Goal: Information Seeking & Learning: Learn about a topic

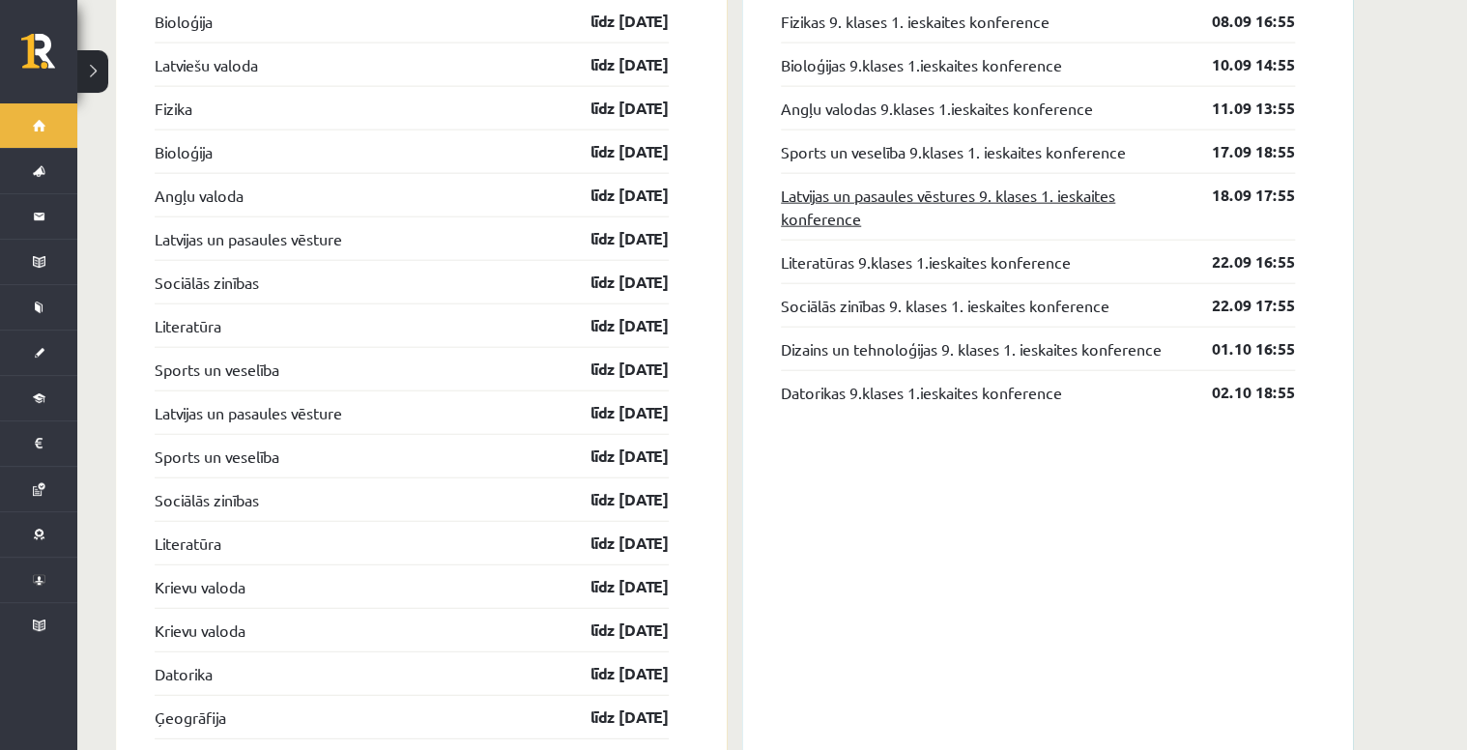
scroll to position [1933, 0]
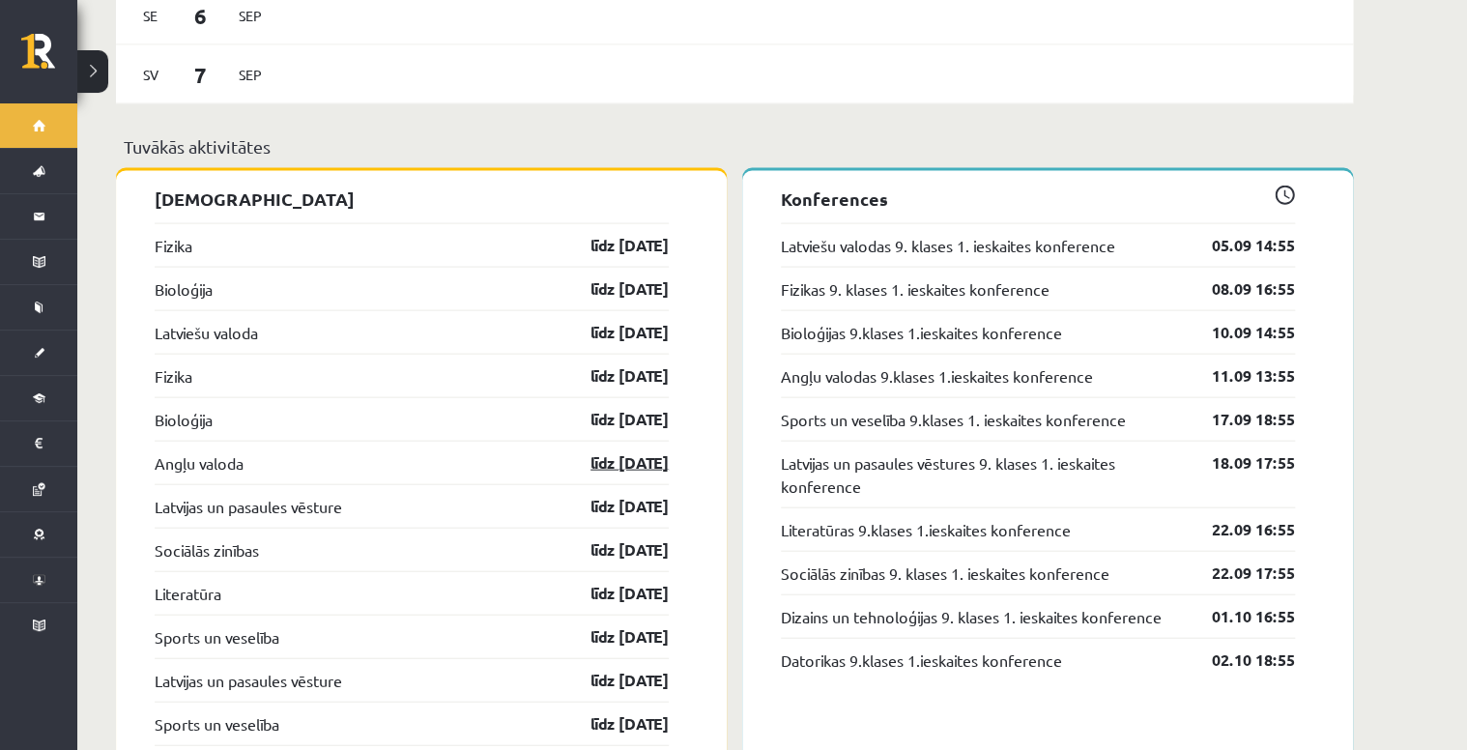
click at [615, 452] on link "līdz [DATE]" at bounding box center [613, 462] width 112 height 23
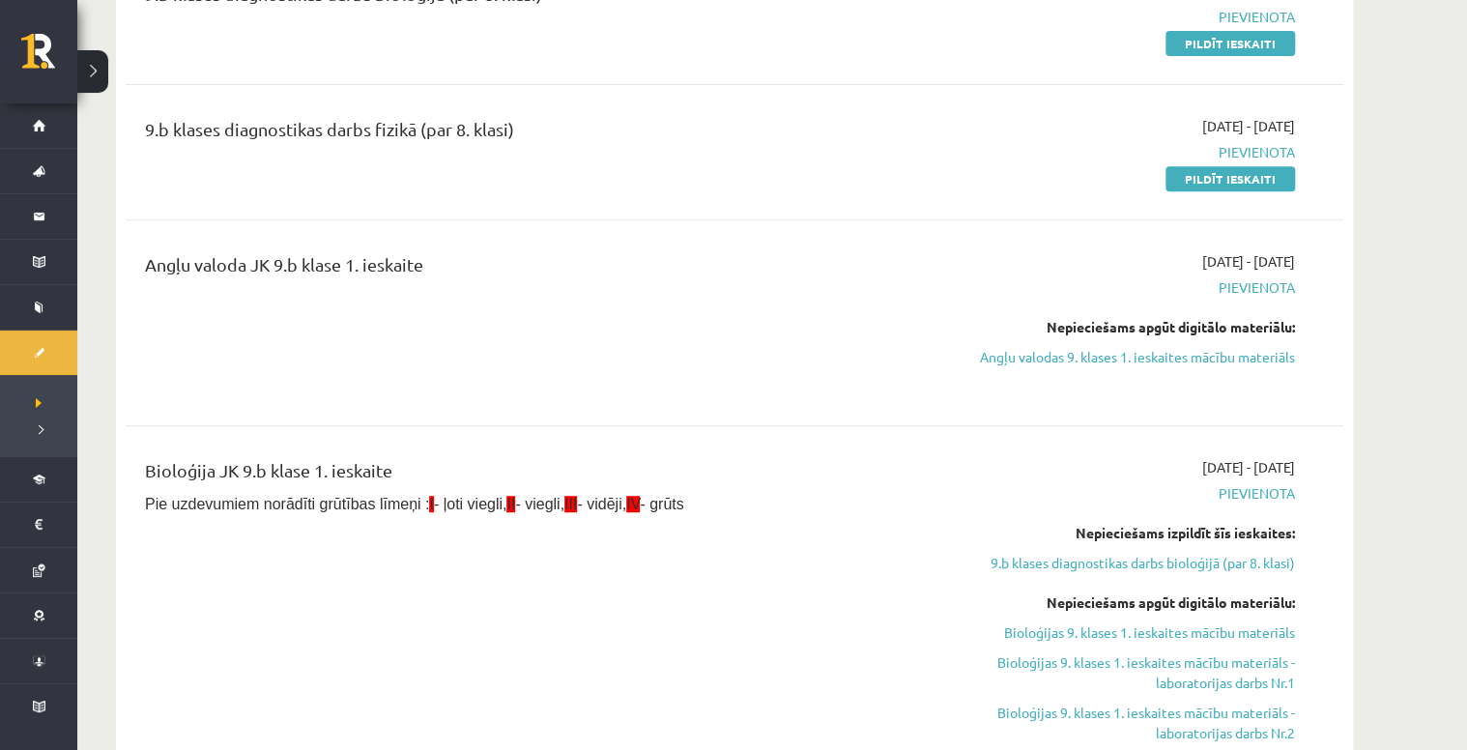
scroll to position [309, 0]
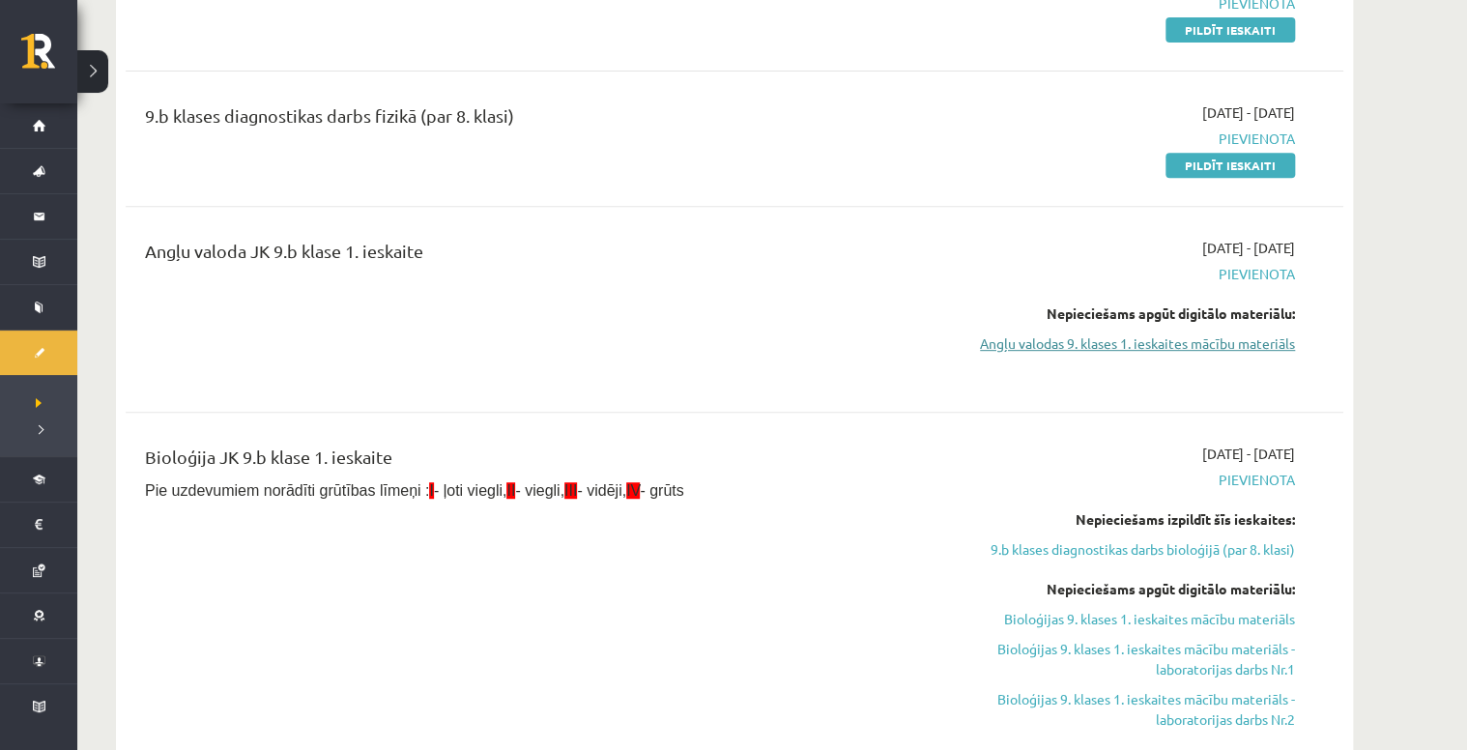
click at [1230, 343] on link "Angļu valodas 9. klases 1. ieskaites mācību materiāls" at bounding box center [1113, 344] width 364 height 20
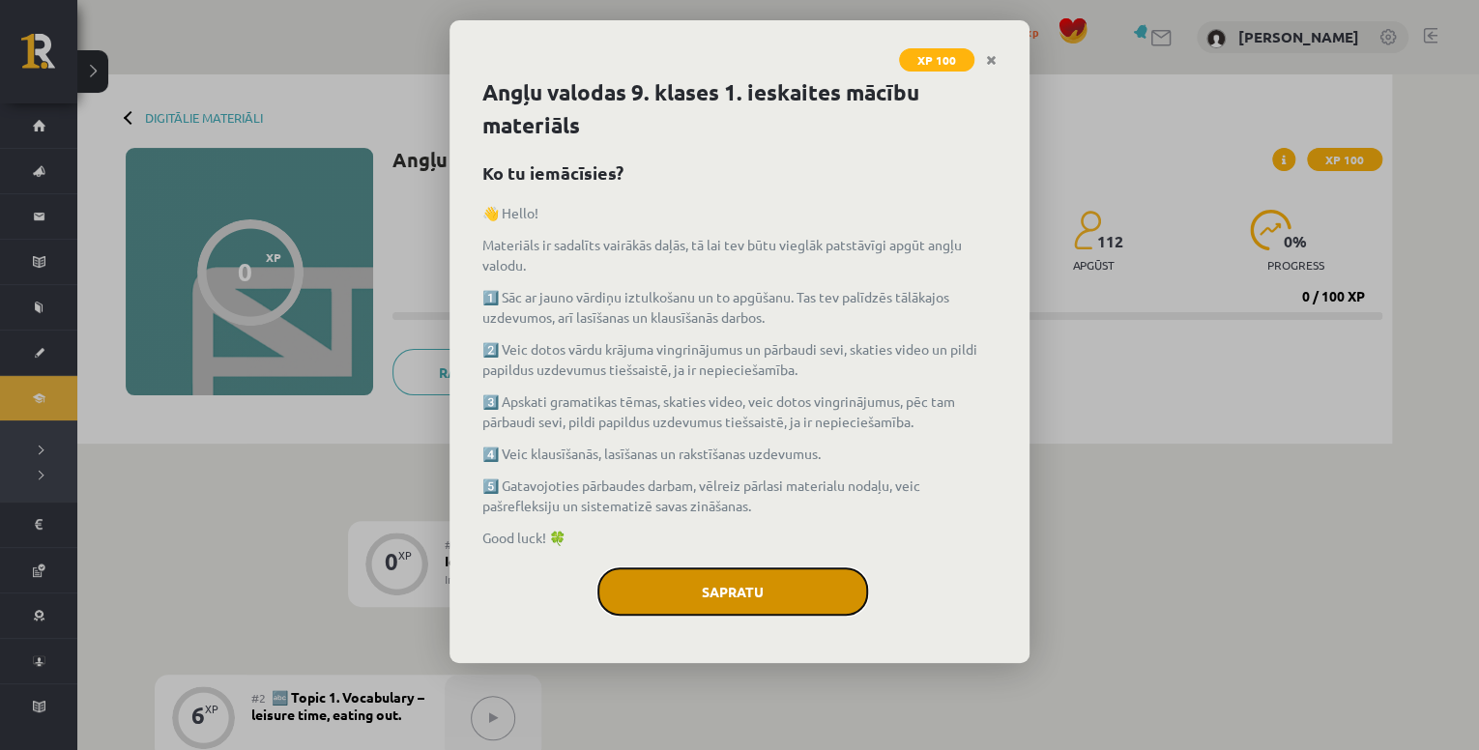
click at [710, 602] on button "Sapratu" at bounding box center [732, 591] width 271 height 48
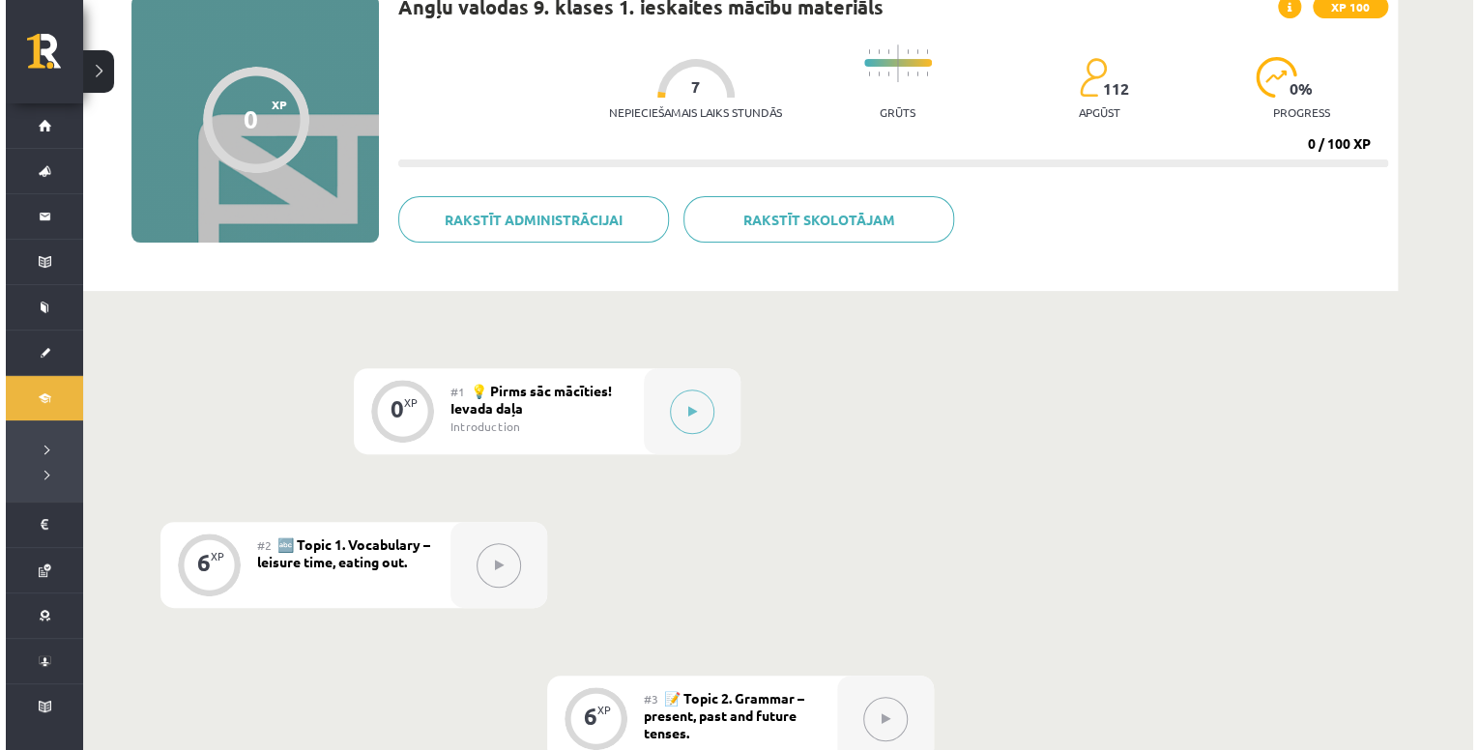
scroll to position [155, 0]
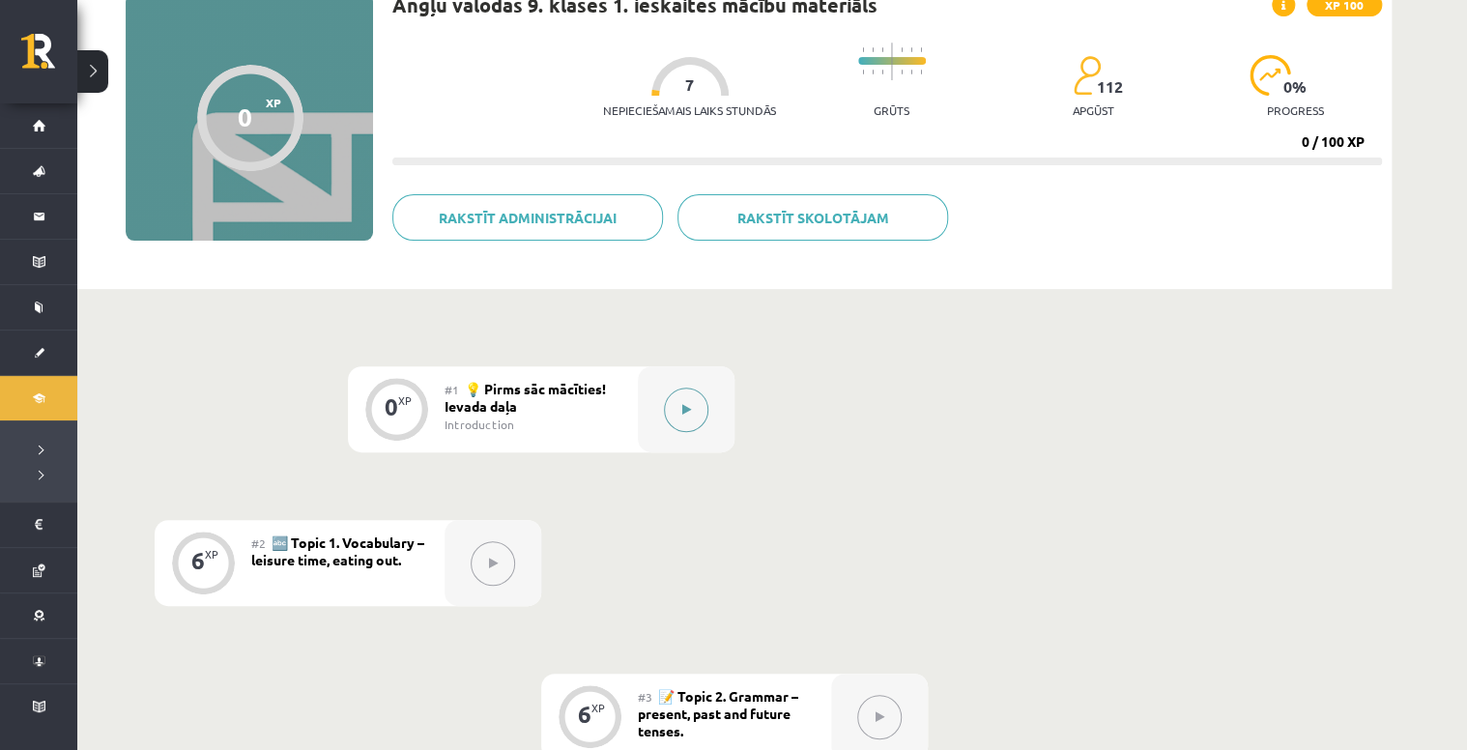
click at [676, 404] on button at bounding box center [686, 410] width 44 height 44
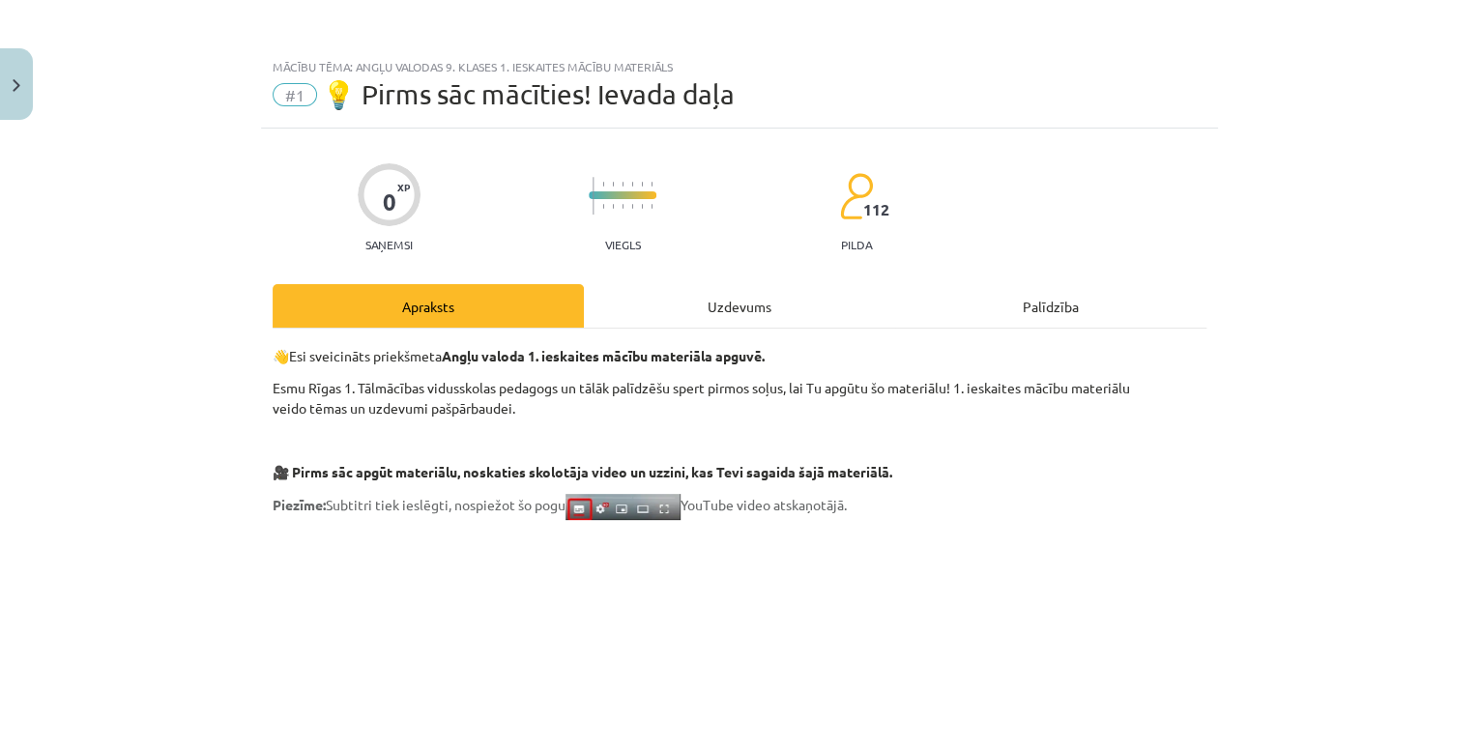
click at [721, 309] on div "Uzdevums" at bounding box center [739, 306] width 311 height 44
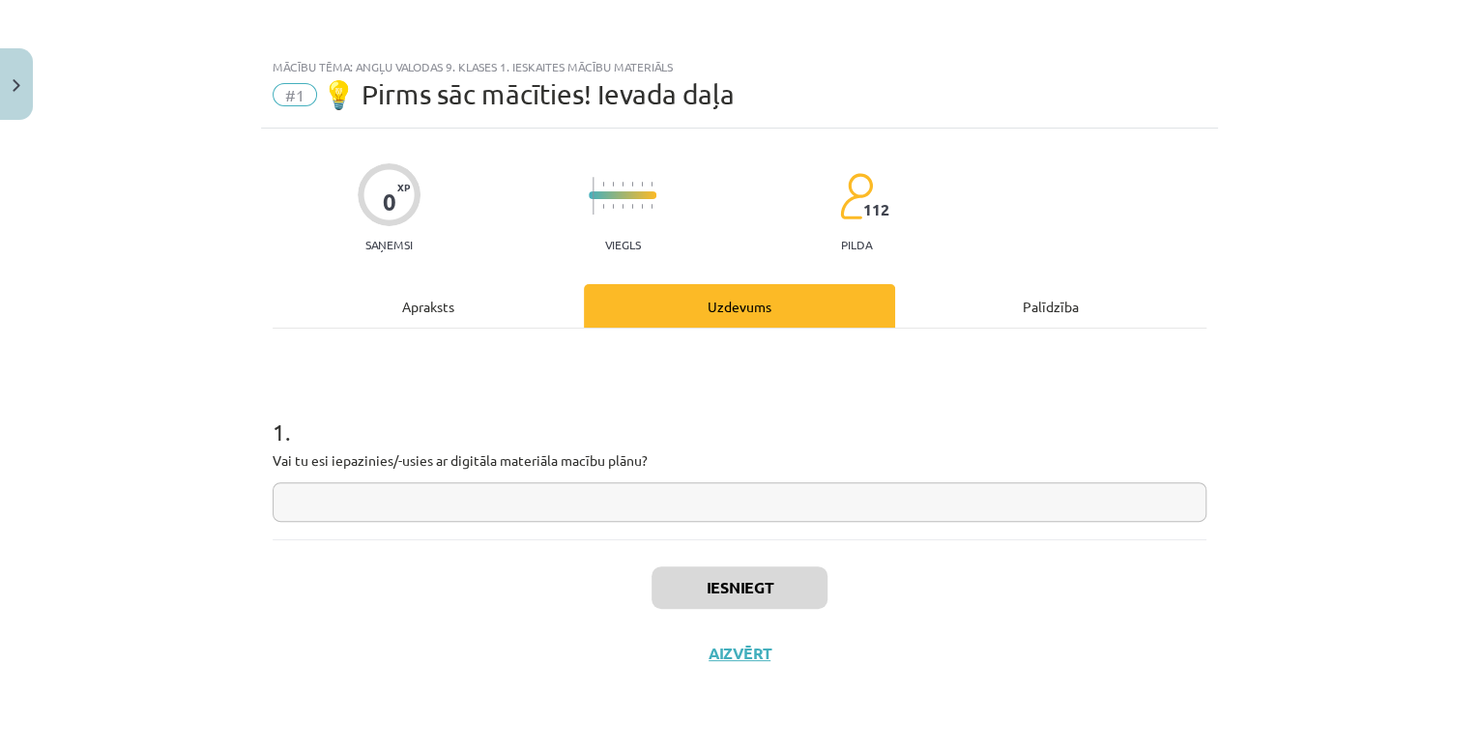
click at [483, 323] on div "Apraksts" at bounding box center [428, 306] width 311 height 44
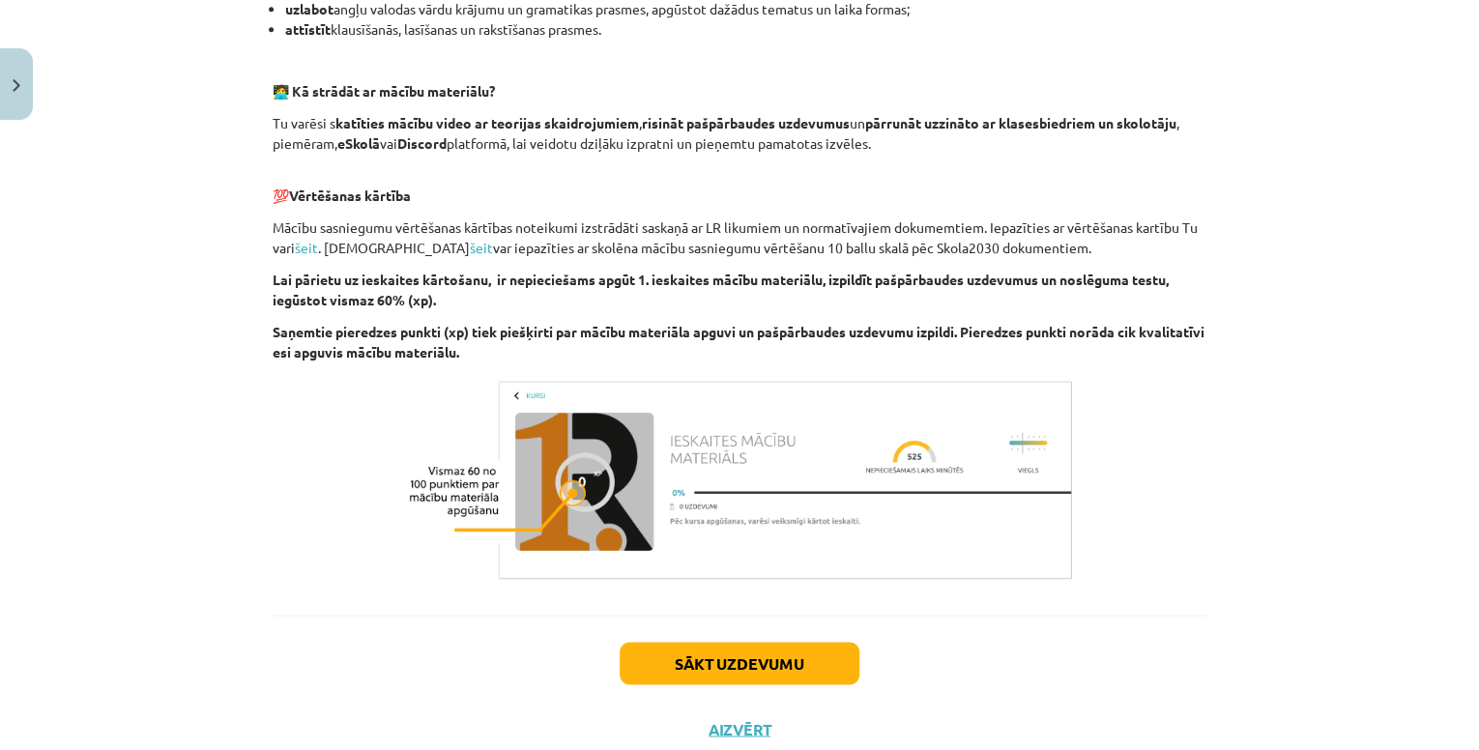
scroll to position [1297, 0]
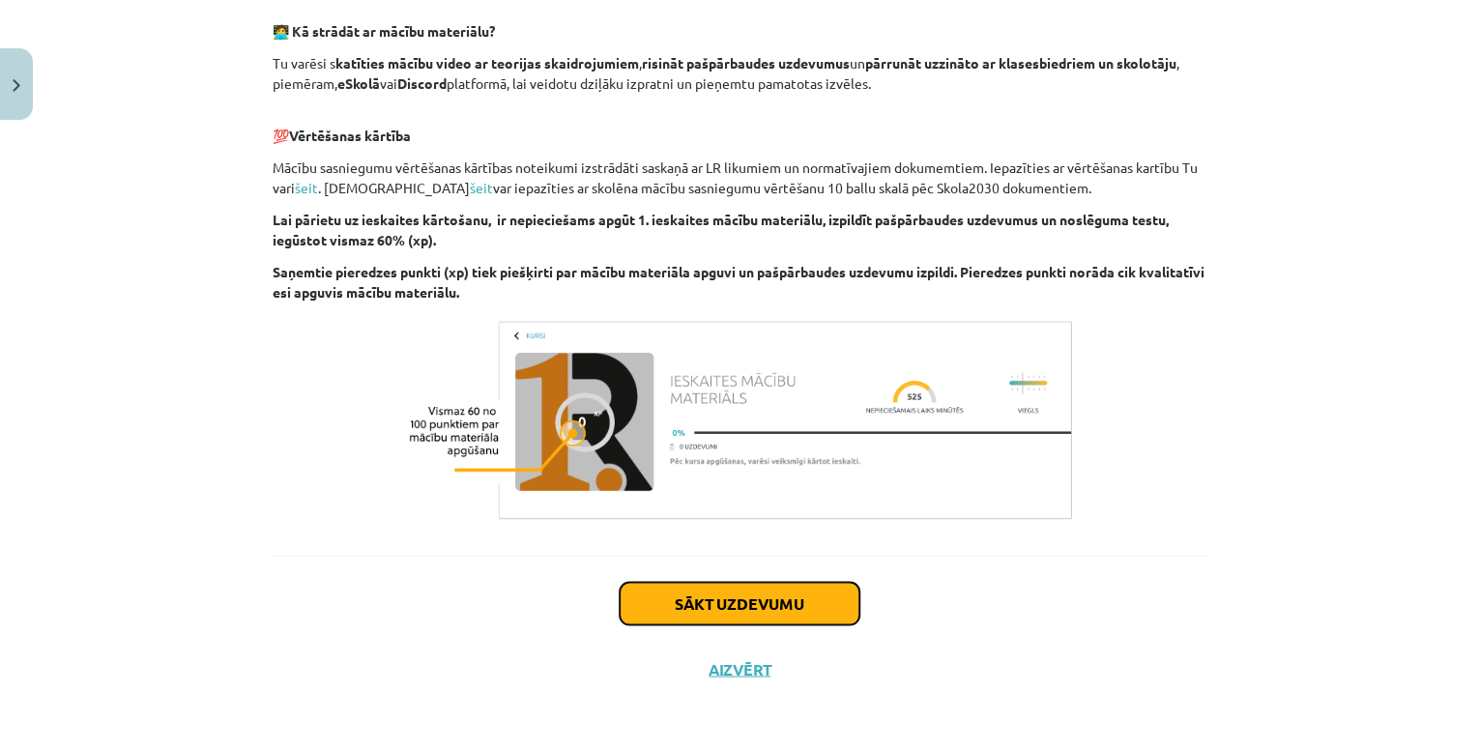
click at [765, 599] on button "Sākt uzdevumu" at bounding box center [740, 603] width 240 height 43
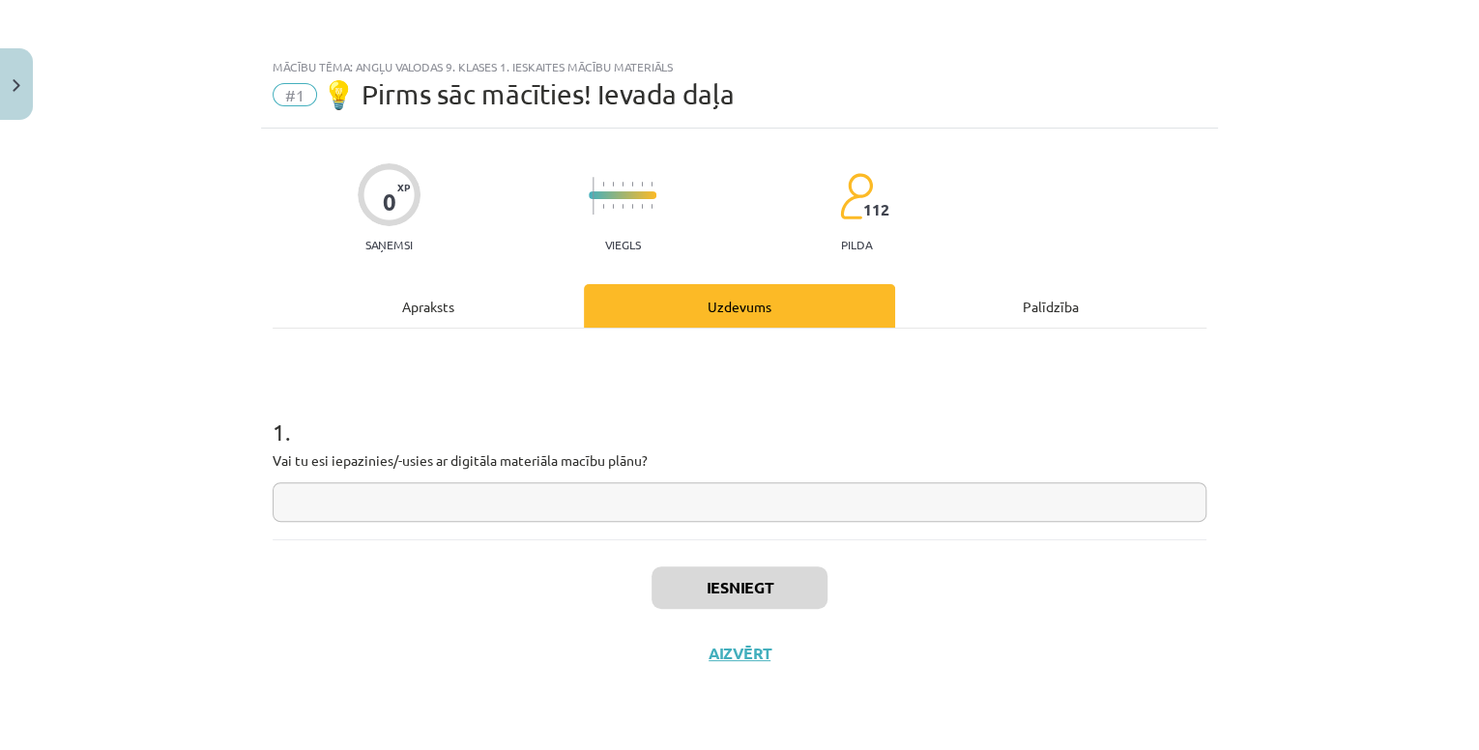
click at [525, 497] on input "text" at bounding box center [740, 502] width 934 height 40
type input "**********"
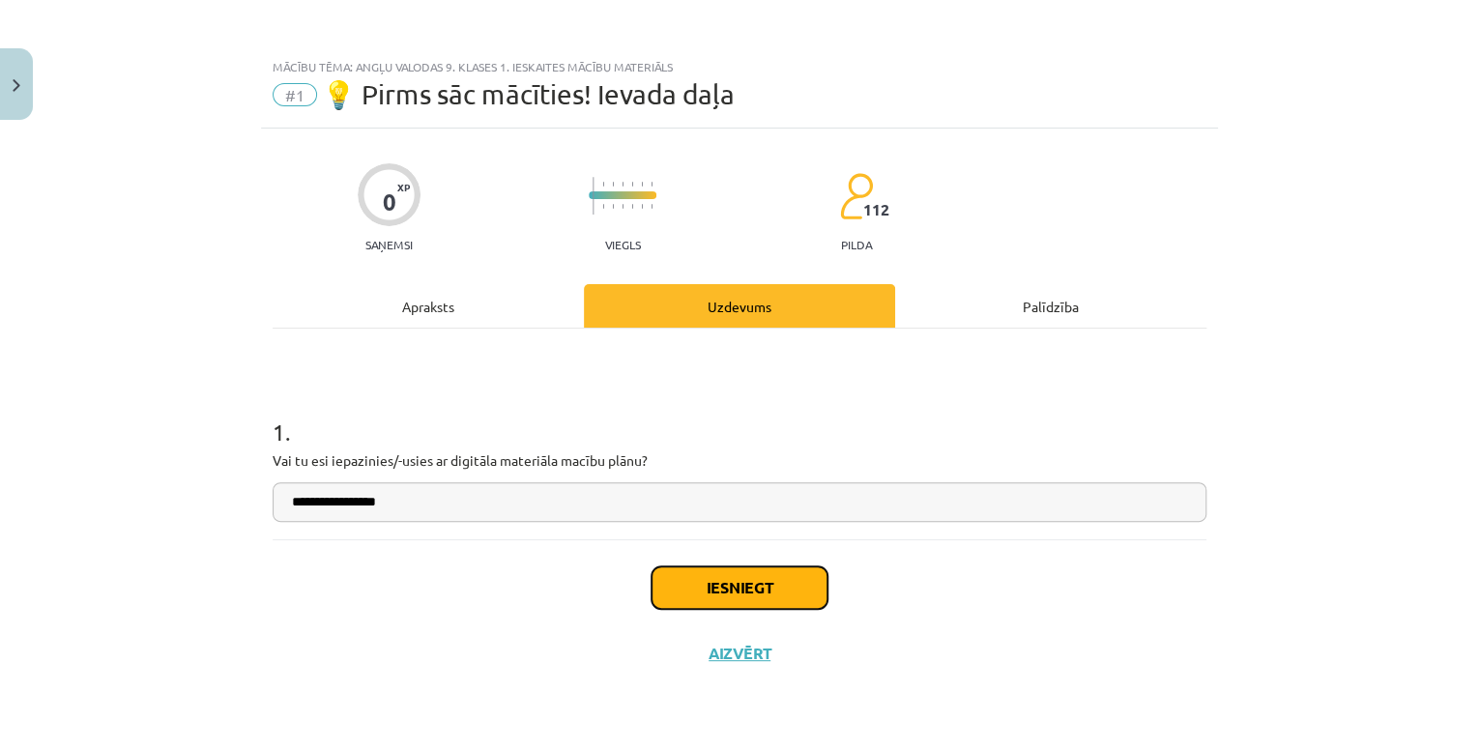
click at [704, 578] on button "Iesniegt" at bounding box center [740, 587] width 176 height 43
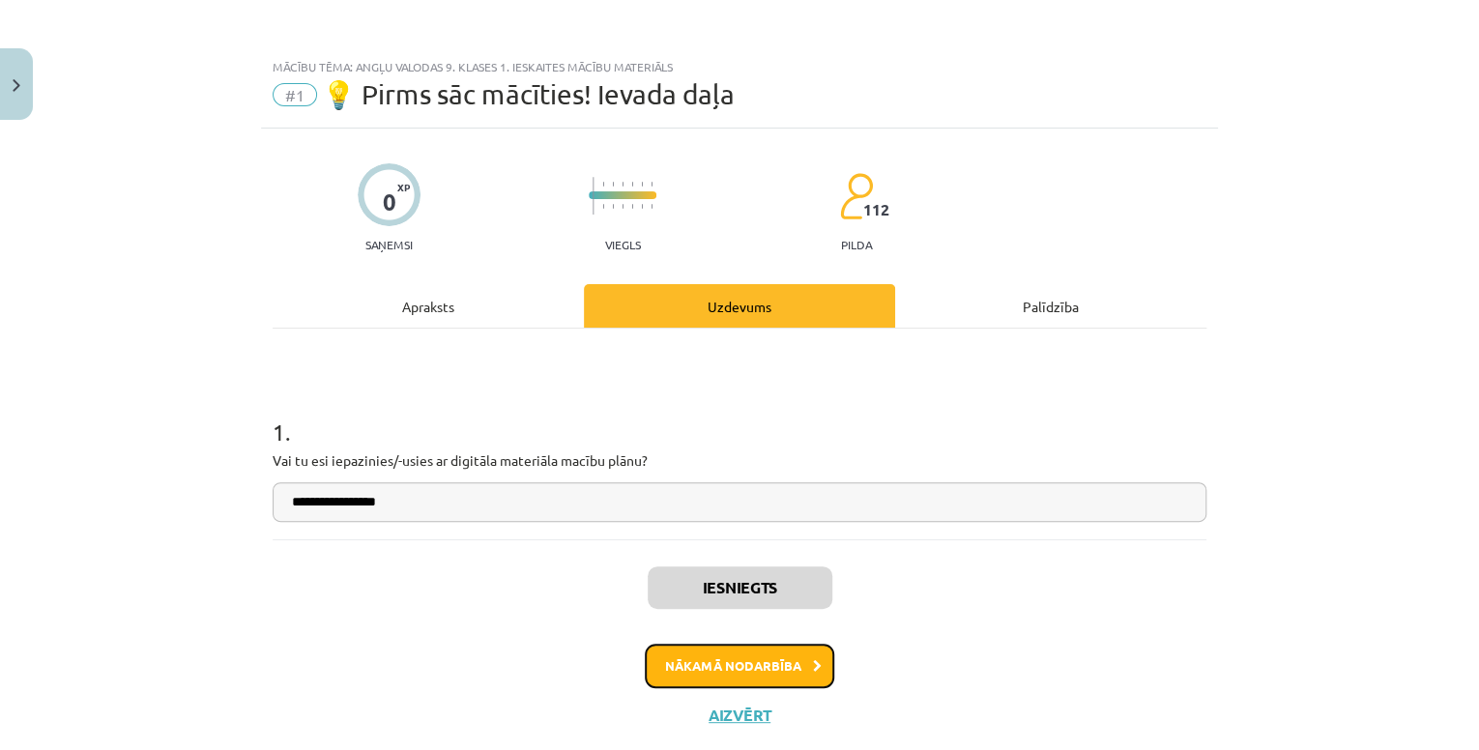
click at [776, 665] on button "Nākamā nodarbība" at bounding box center [739, 666] width 189 height 44
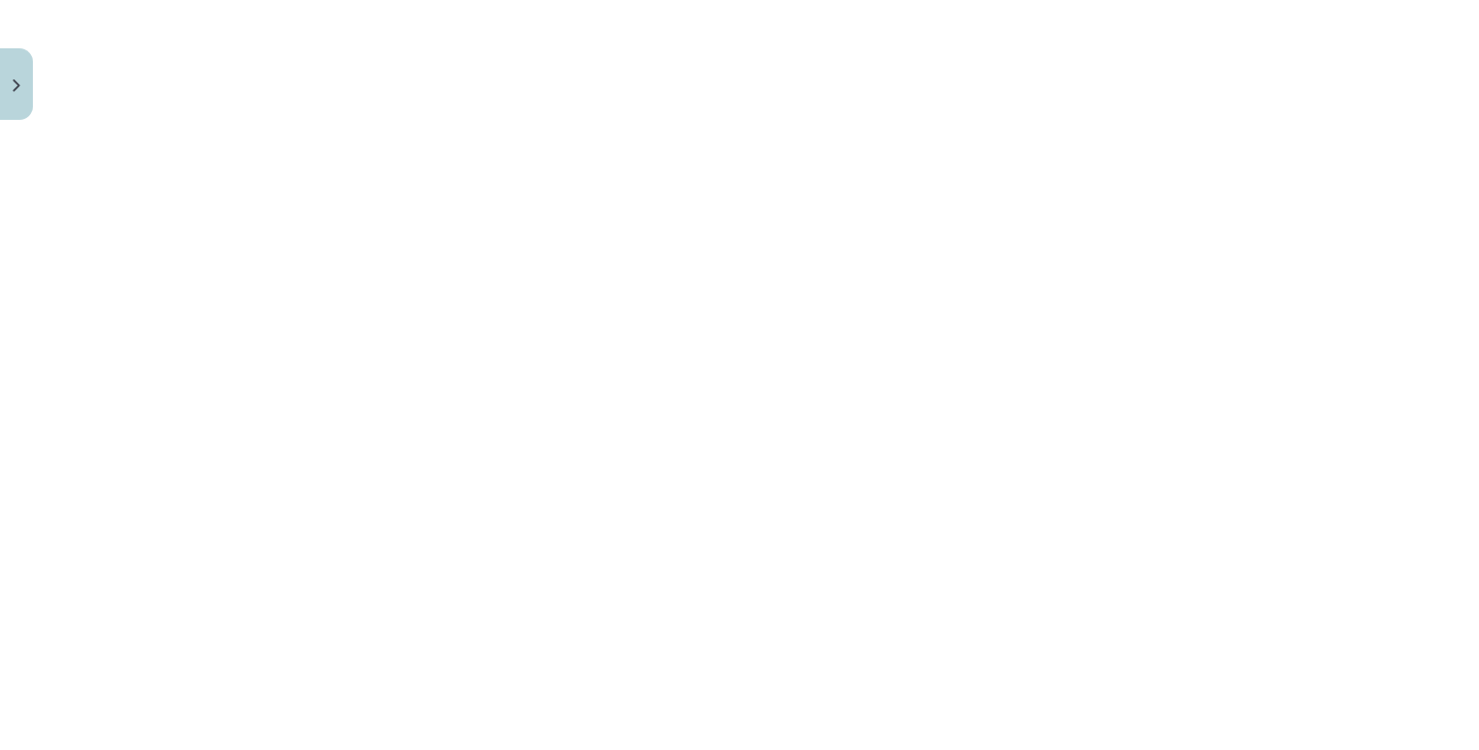
scroll to position [1392, 0]
click at [116, 344] on div "Mācību tēma: Angļu valodas 9. klases 1. ieskaites mācību materiāls #2 🔤 Topic 1…" at bounding box center [739, 375] width 1479 height 750
click at [148, 148] on div "Mācību tēma: Angļu valodas 9. klases 1. ieskaites mācību materiāls #2 🔤 Topic 1…" at bounding box center [739, 375] width 1479 height 750
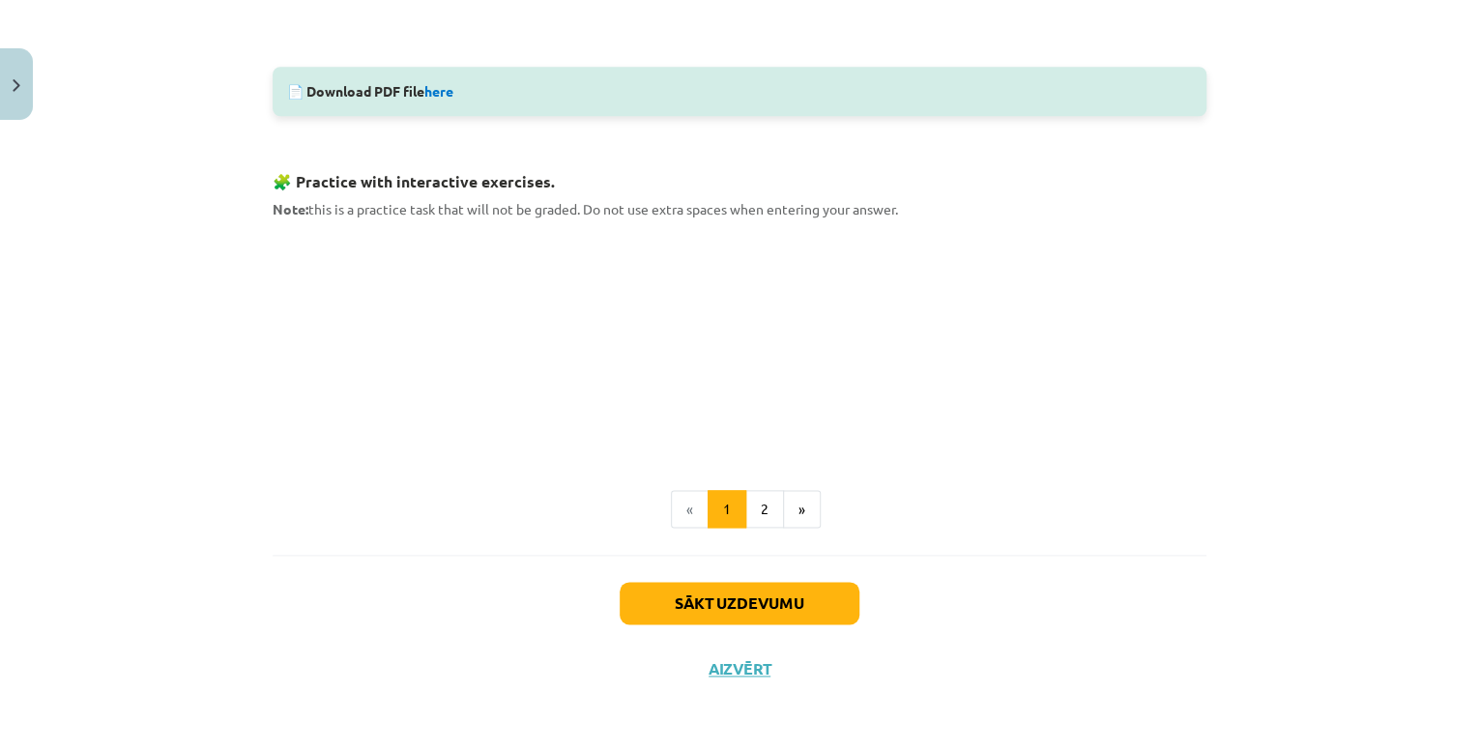
scroll to position [917, 0]
click at [756, 521] on button "2" at bounding box center [764, 511] width 39 height 39
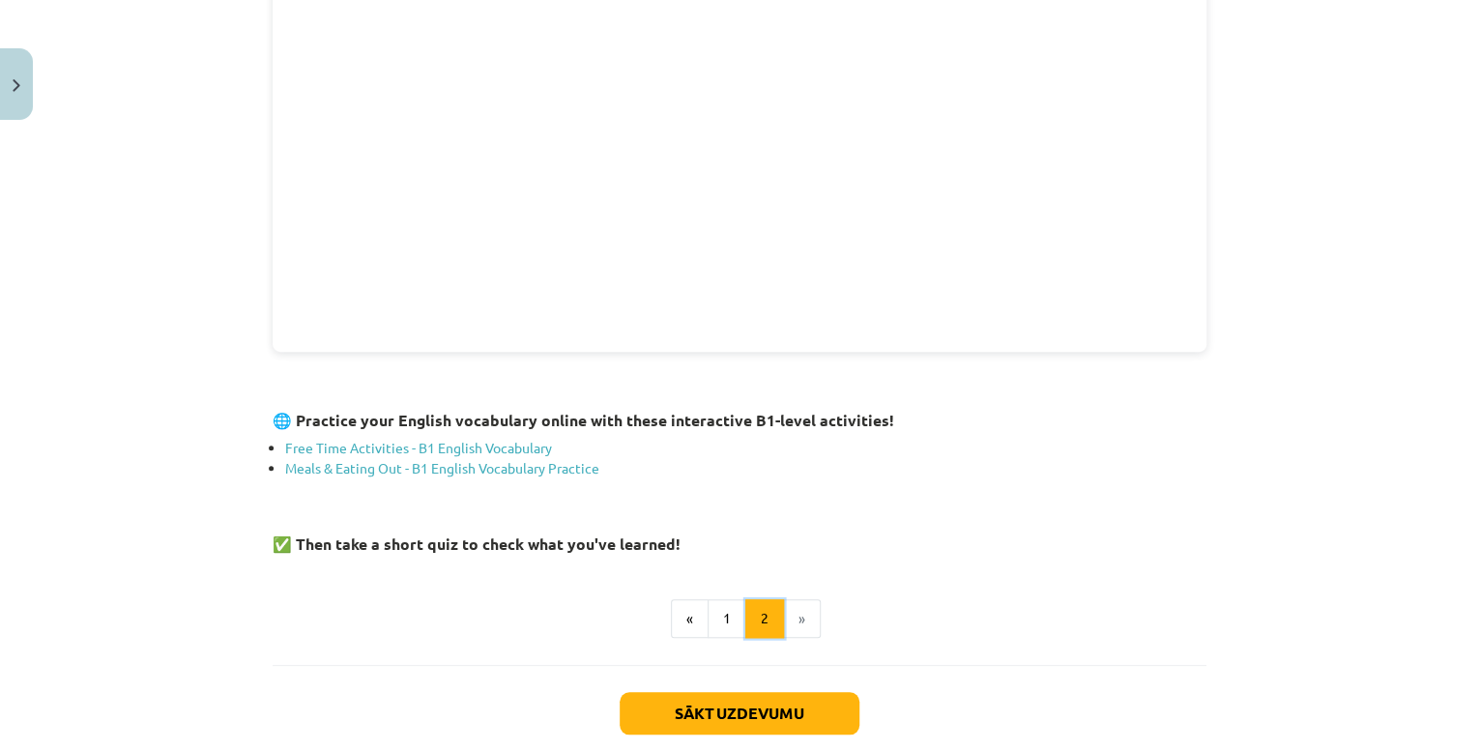
scroll to position [682, 0]
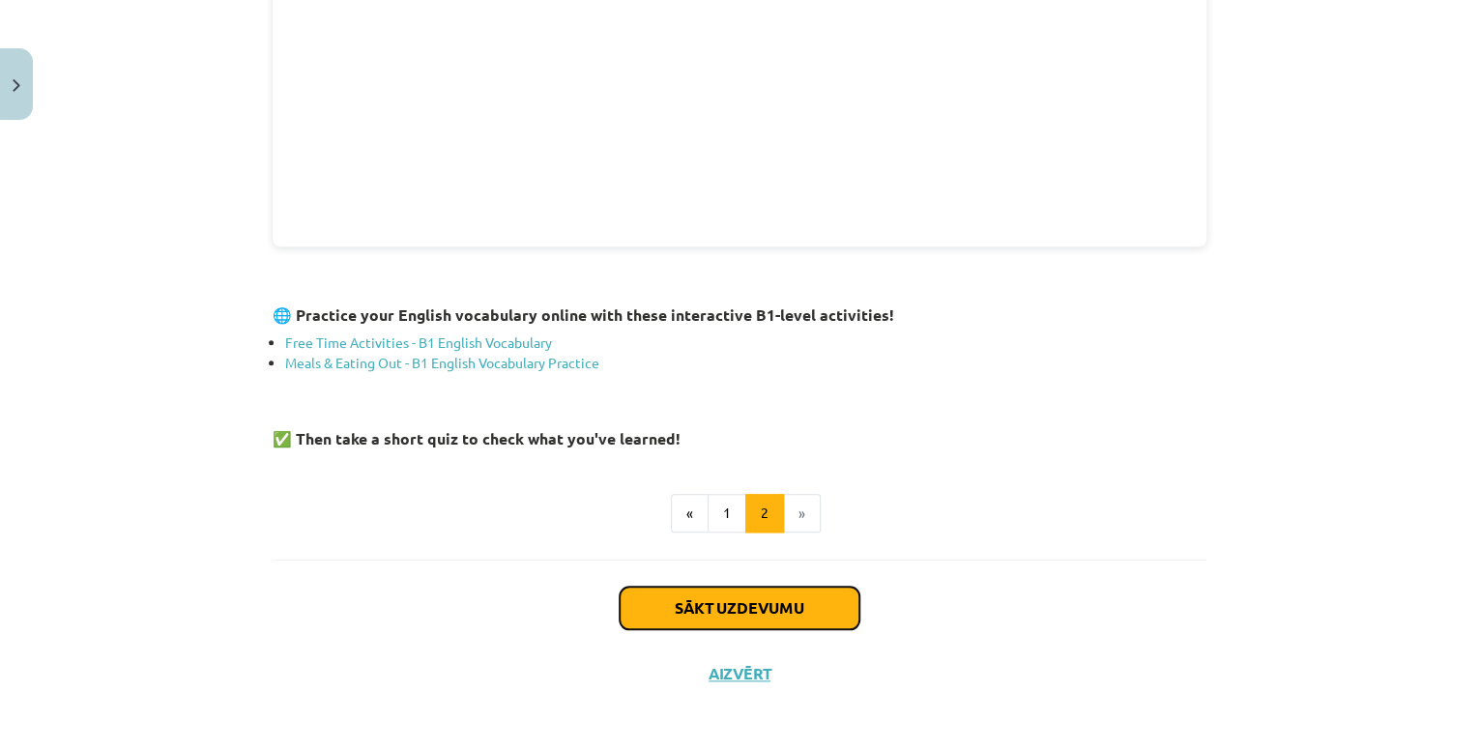
click at [772, 598] on button "Sākt uzdevumu" at bounding box center [740, 608] width 240 height 43
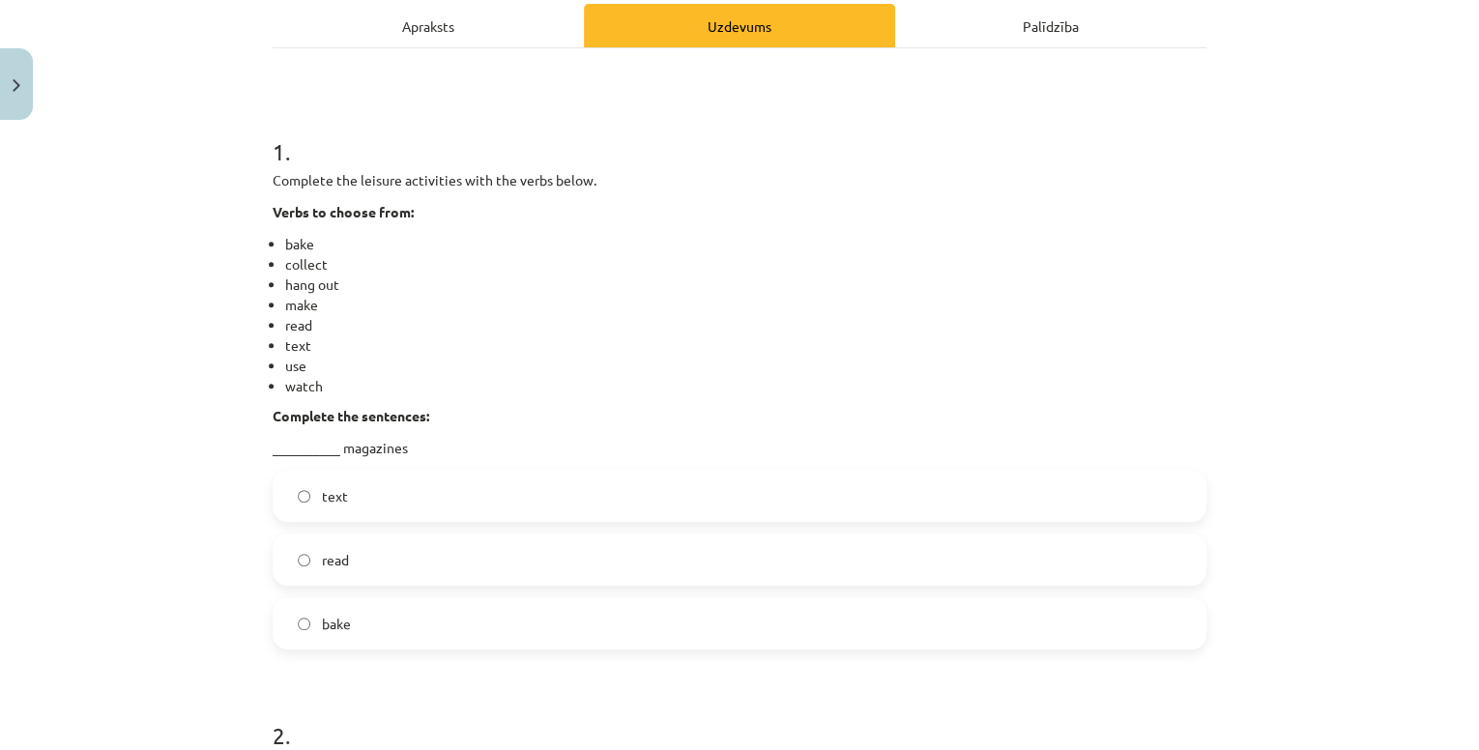
scroll to position [358, 0]
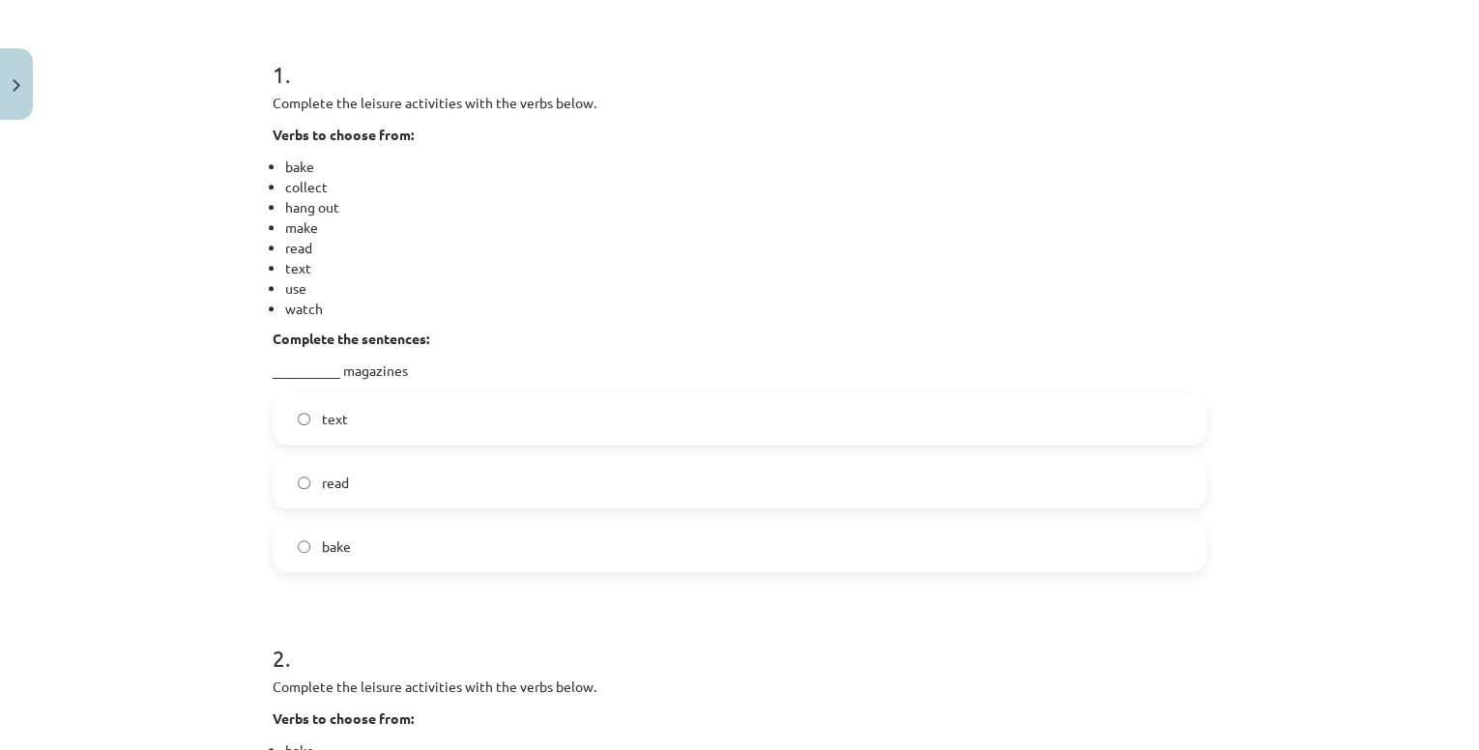
click at [407, 491] on label "read" at bounding box center [740, 482] width 930 height 48
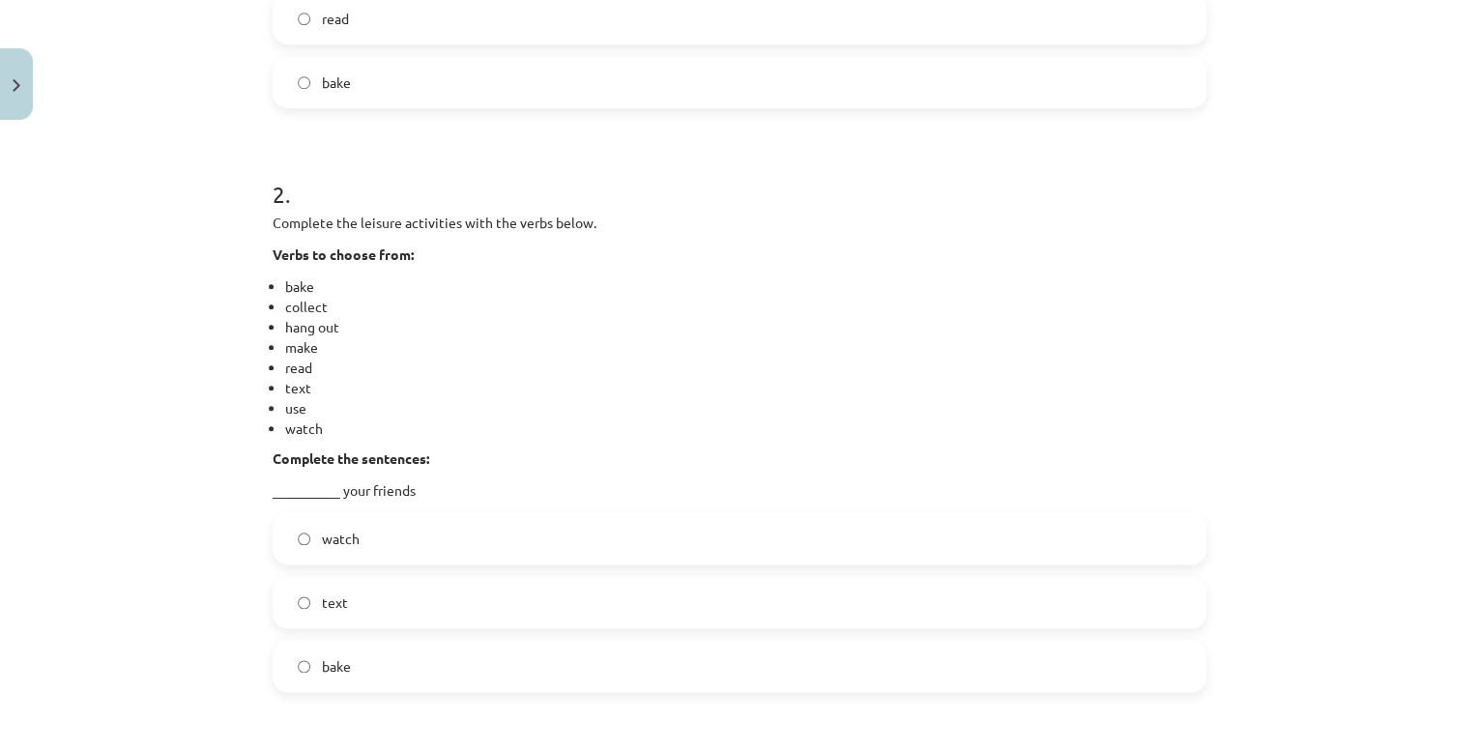
scroll to position [899, 0]
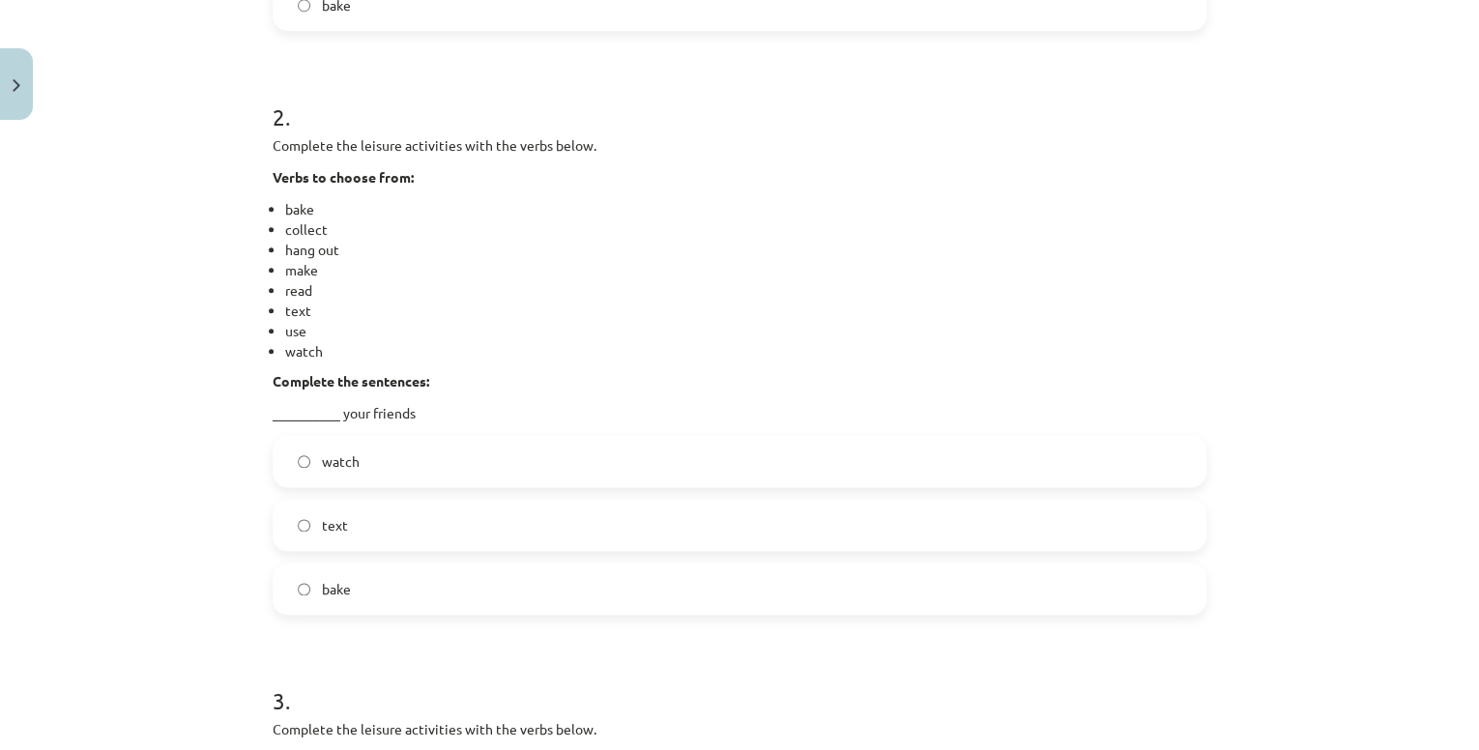
click at [401, 526] on label "text" at bounding box center [740, 525] width 930 height 48
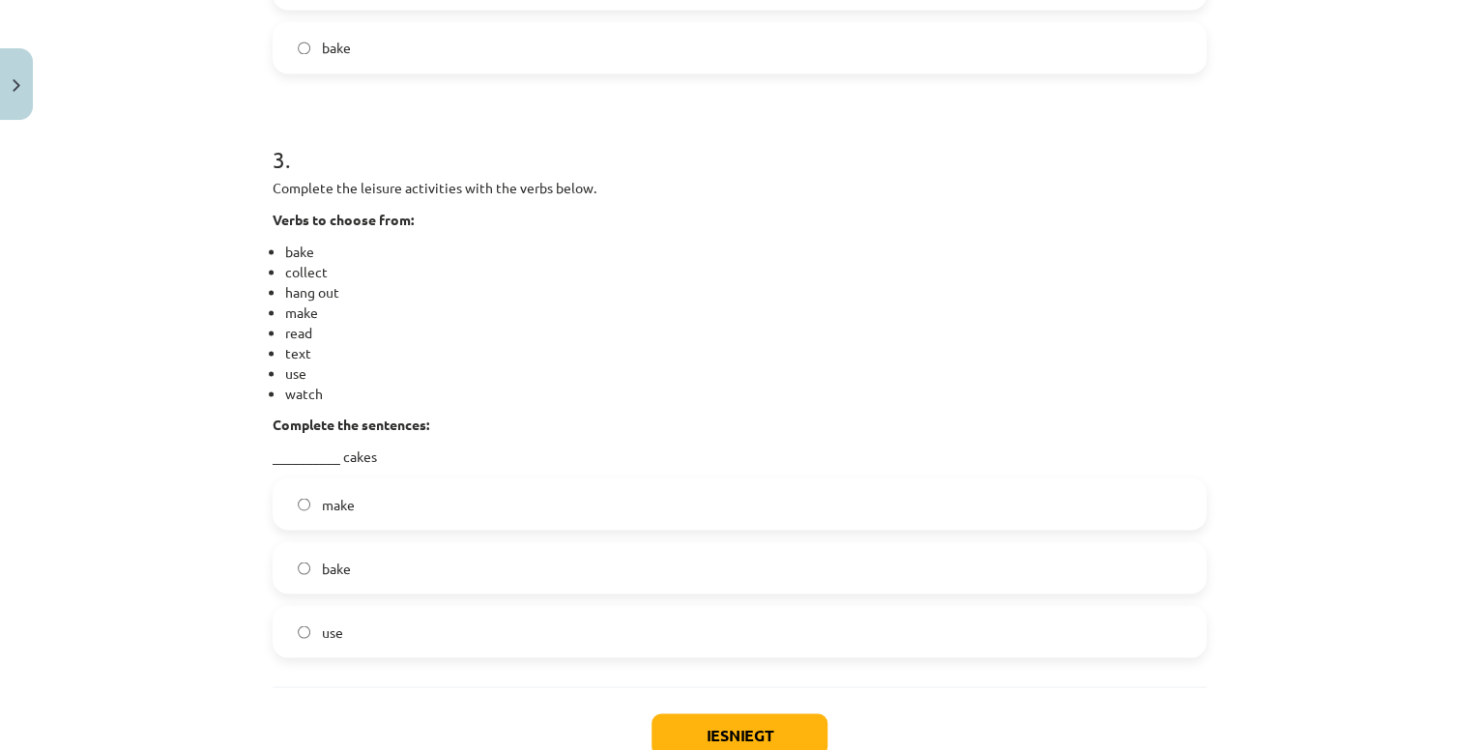
scroll to position [1518, 0]
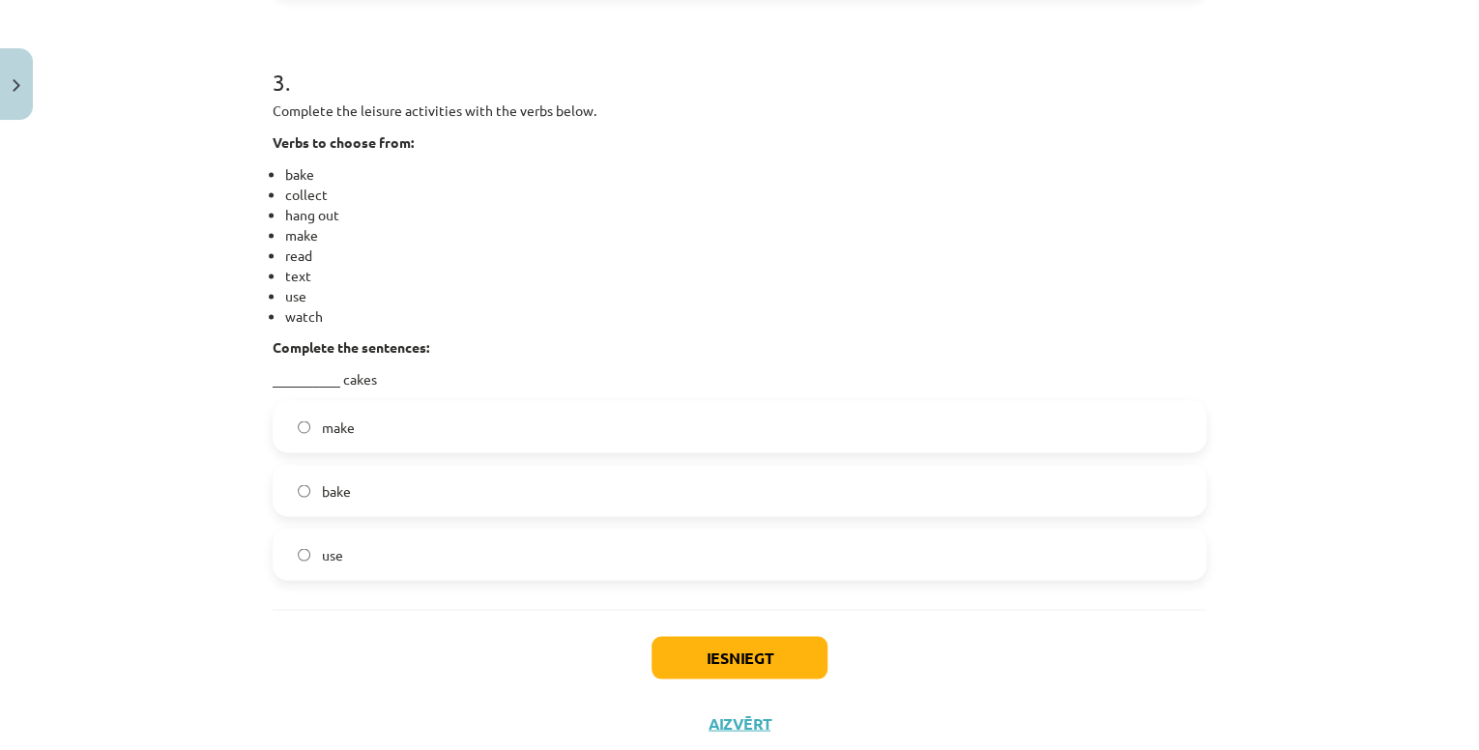
click at [333, 512] on label "bake" at bounding box center [740, 490] width 930 height 48
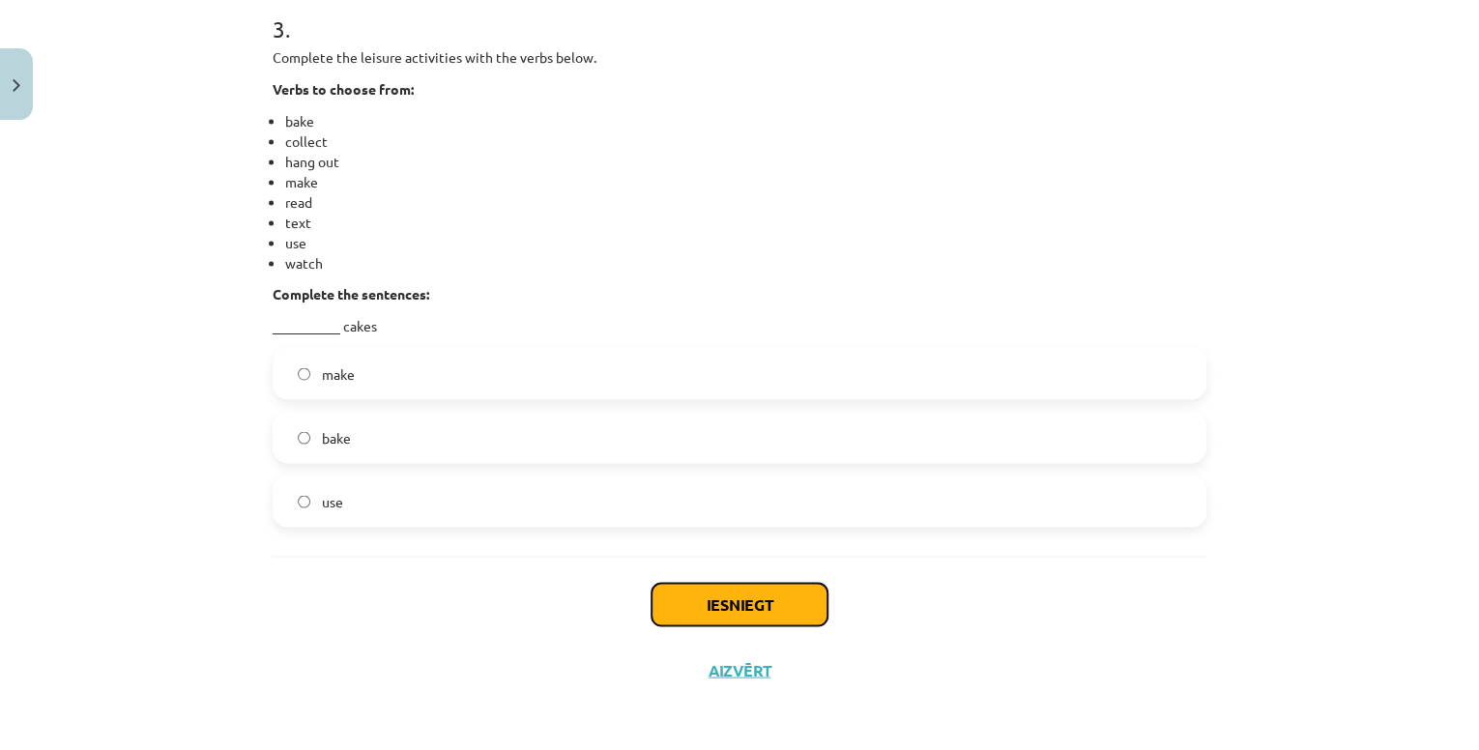
click at [724, 598] on button "Iesniegt" at bounding box center [740, 604] width 176 height 43
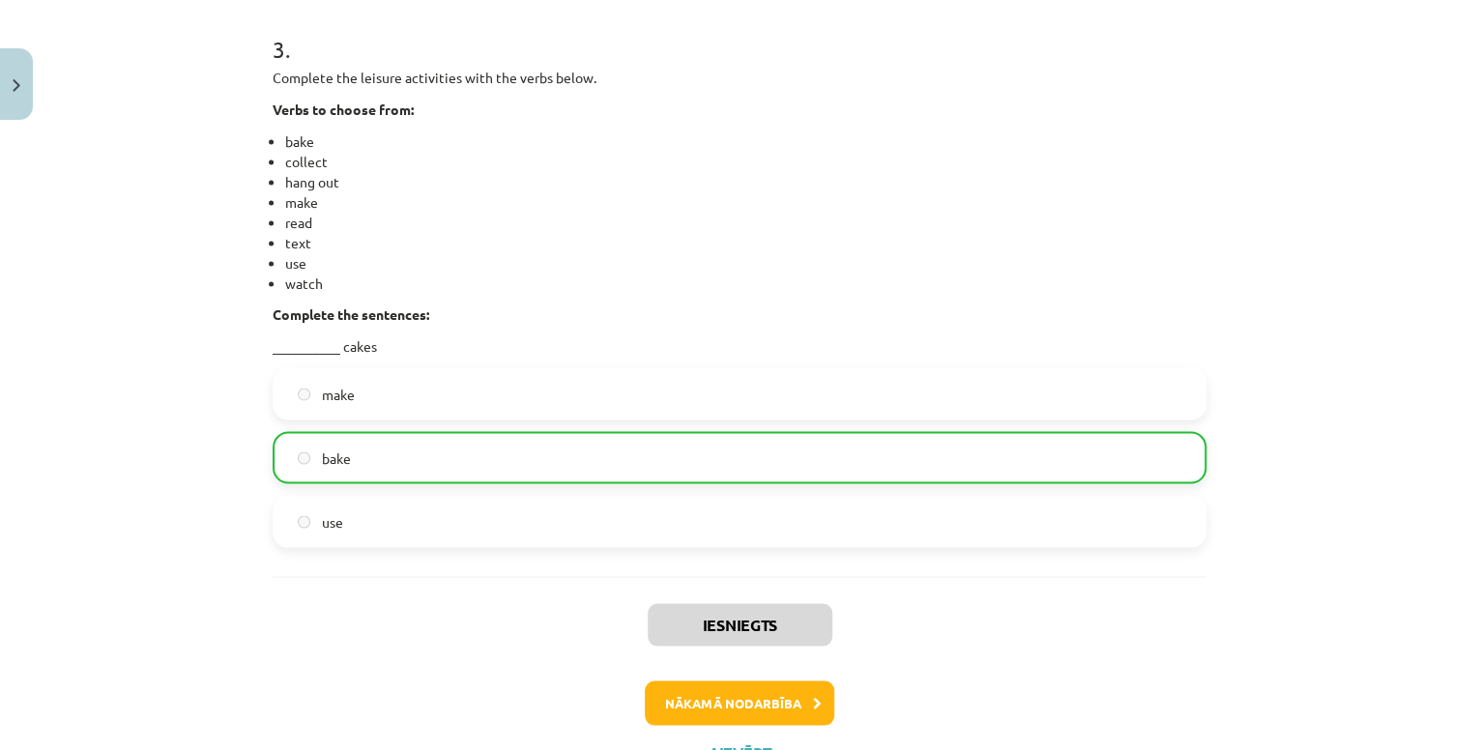
scroll to position [1632, 0]
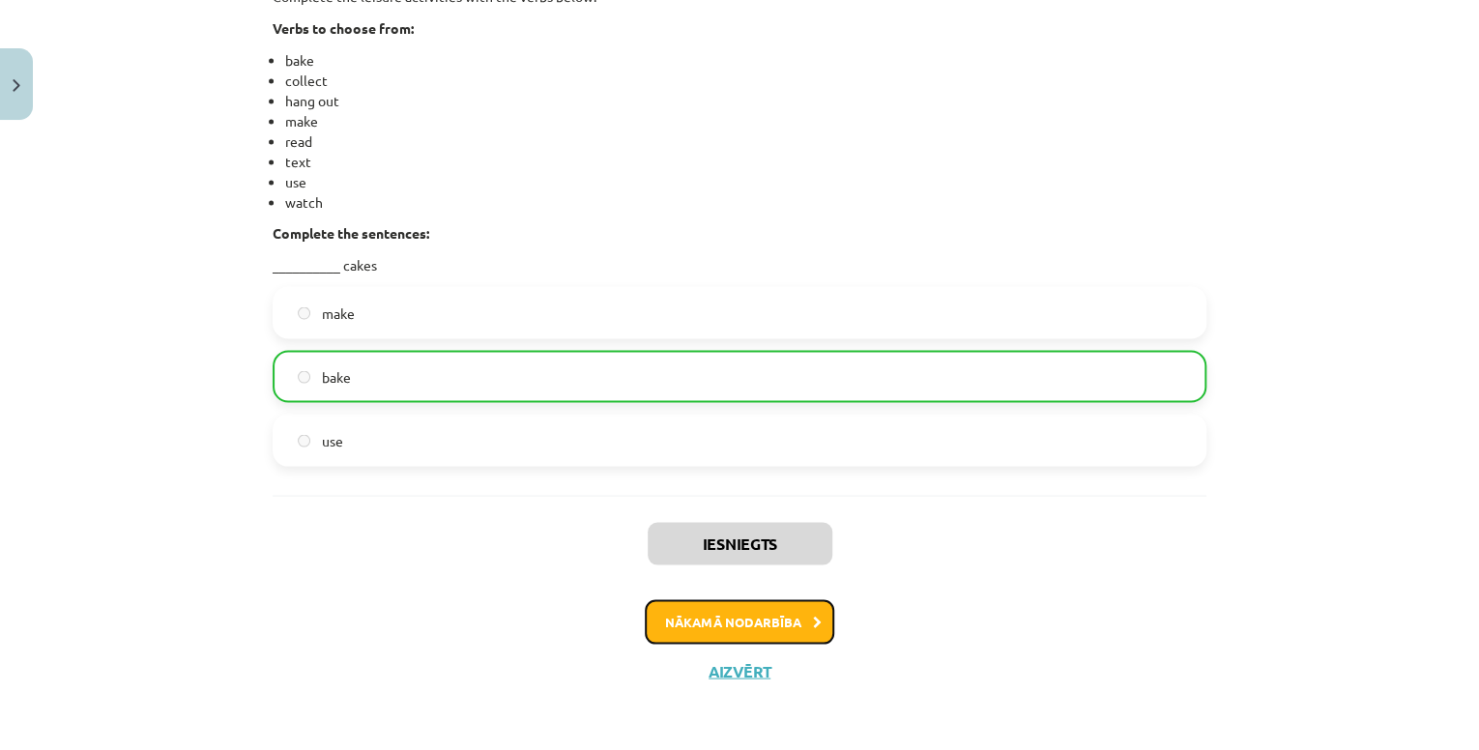
click at [758, 629] on button "Nākamā nodarbība" at bounding box center [739, 621] width 189 height 44
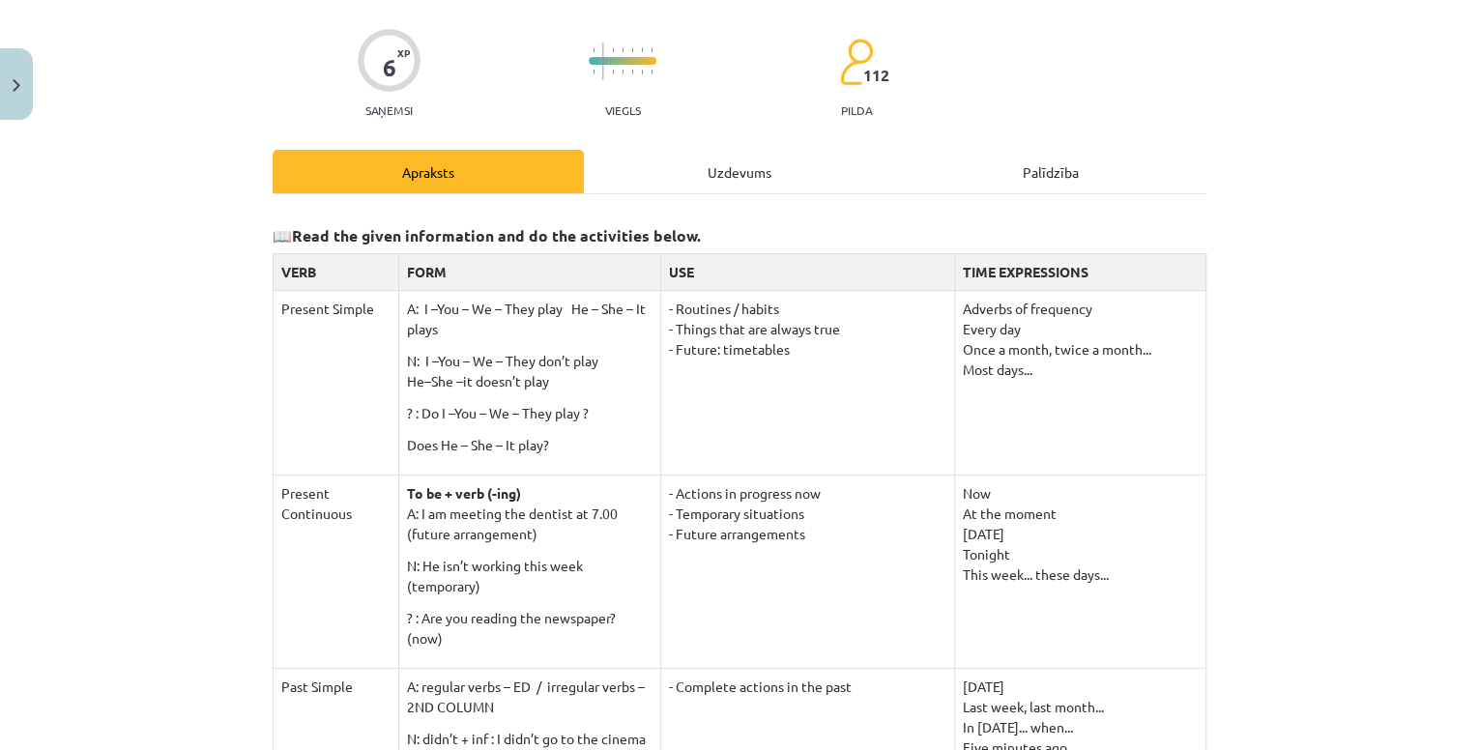
scroll to position [0, 0]
